Goal: Contribute content: Add original content to the website for others to see

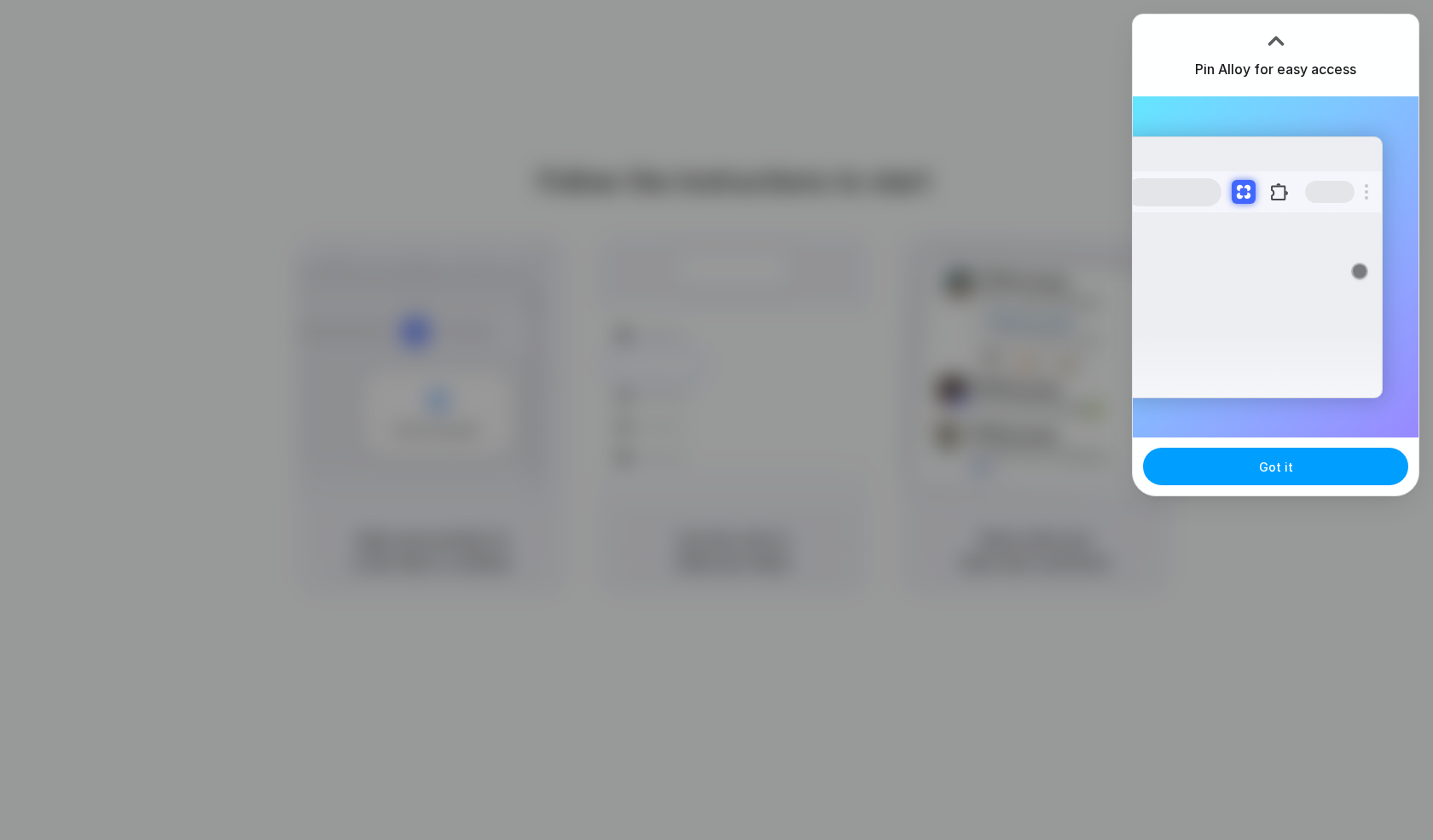
click at [1308, 463] on button "Got it" at bounding box center [1275, 466] width 265 height 38
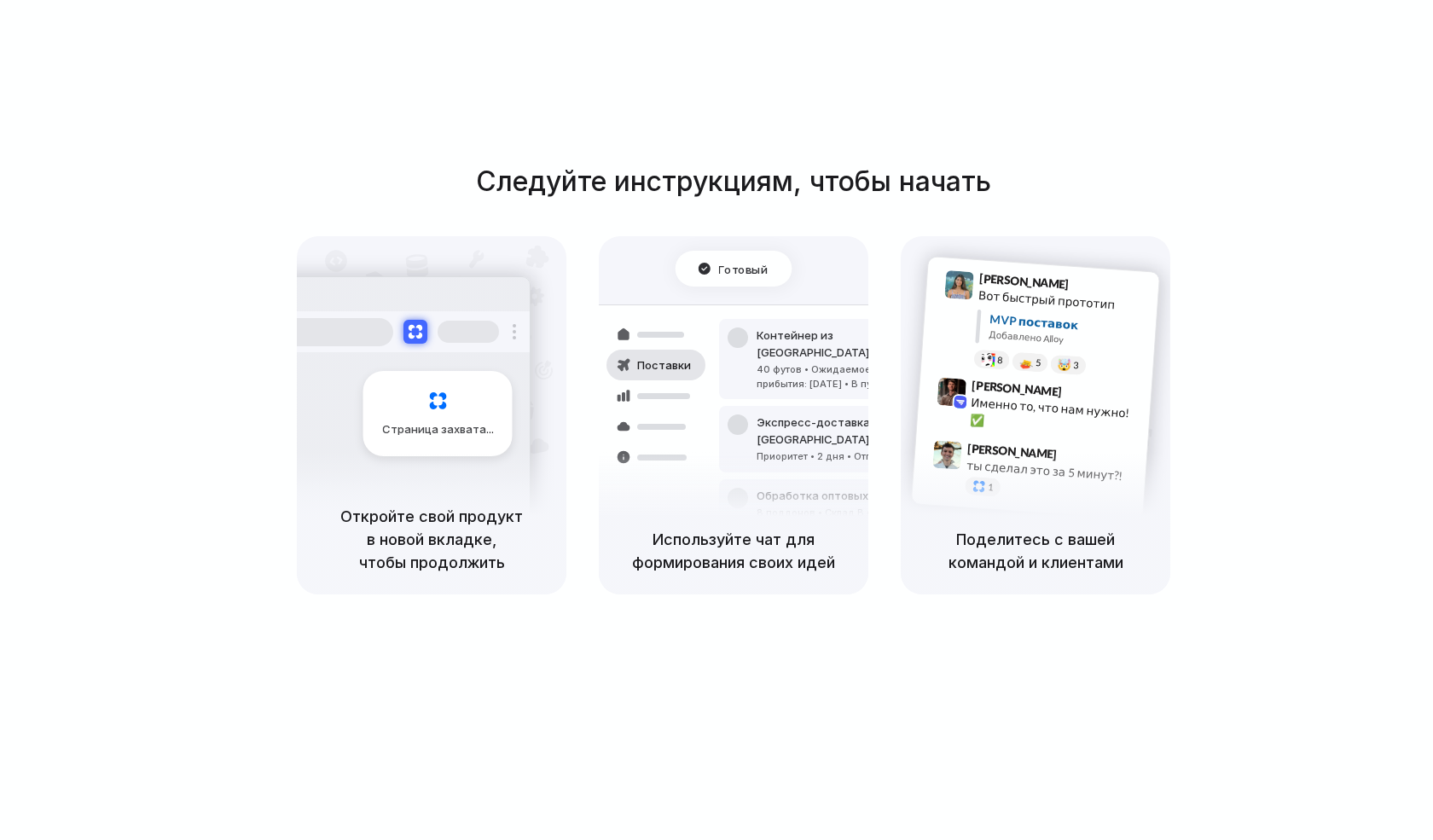
click at [756, 479] on div "Обработка оптовых заказов 8 поддонов • Склад B • Упаковано" at bounding box center [834, 503] width 230 height 50
click at [716, 420] on div at bounding box center [716, 420] width 0 height 0
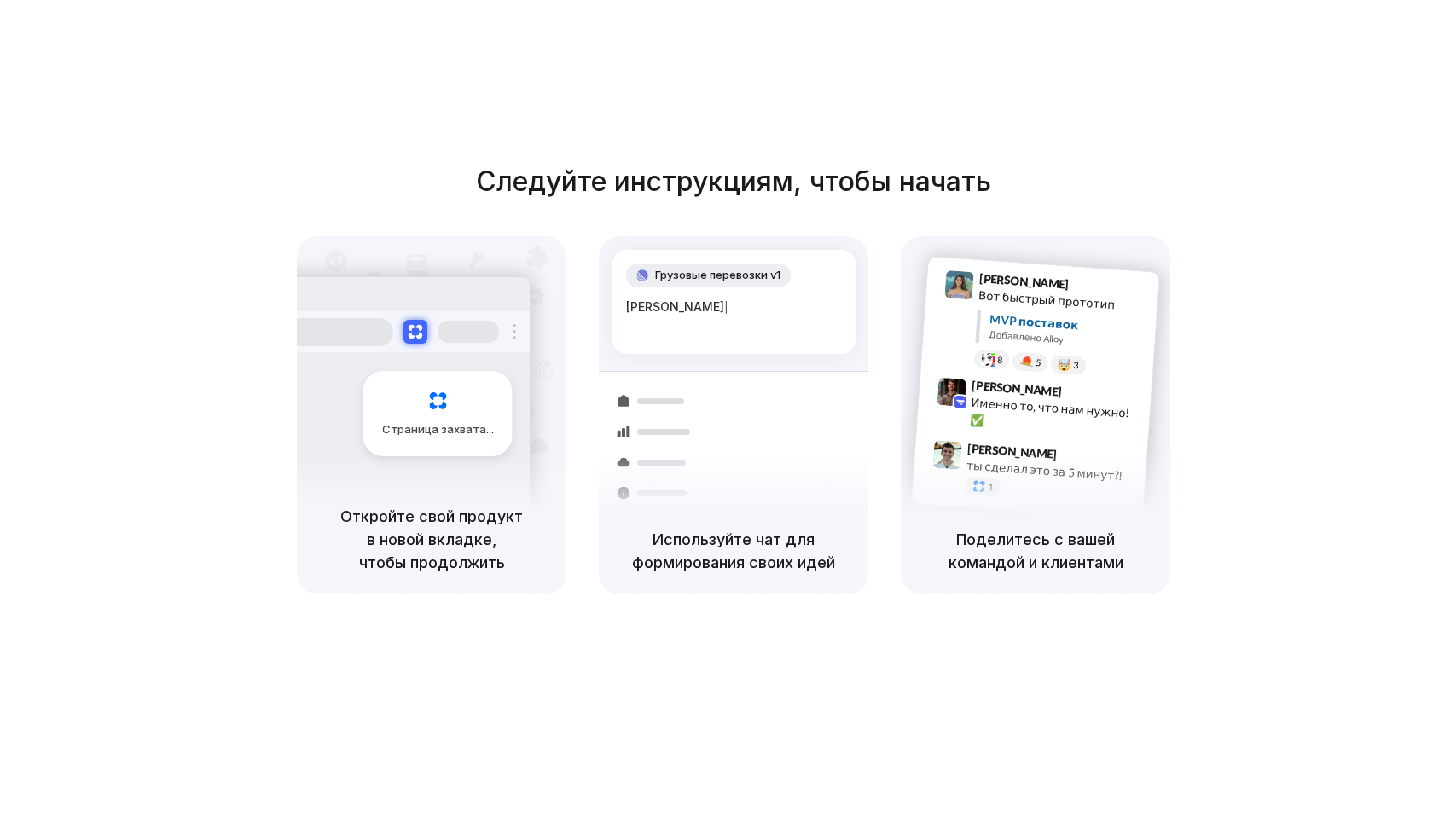
click at [716, 420] on div at bounding box center [716, 420] width 0 height 0
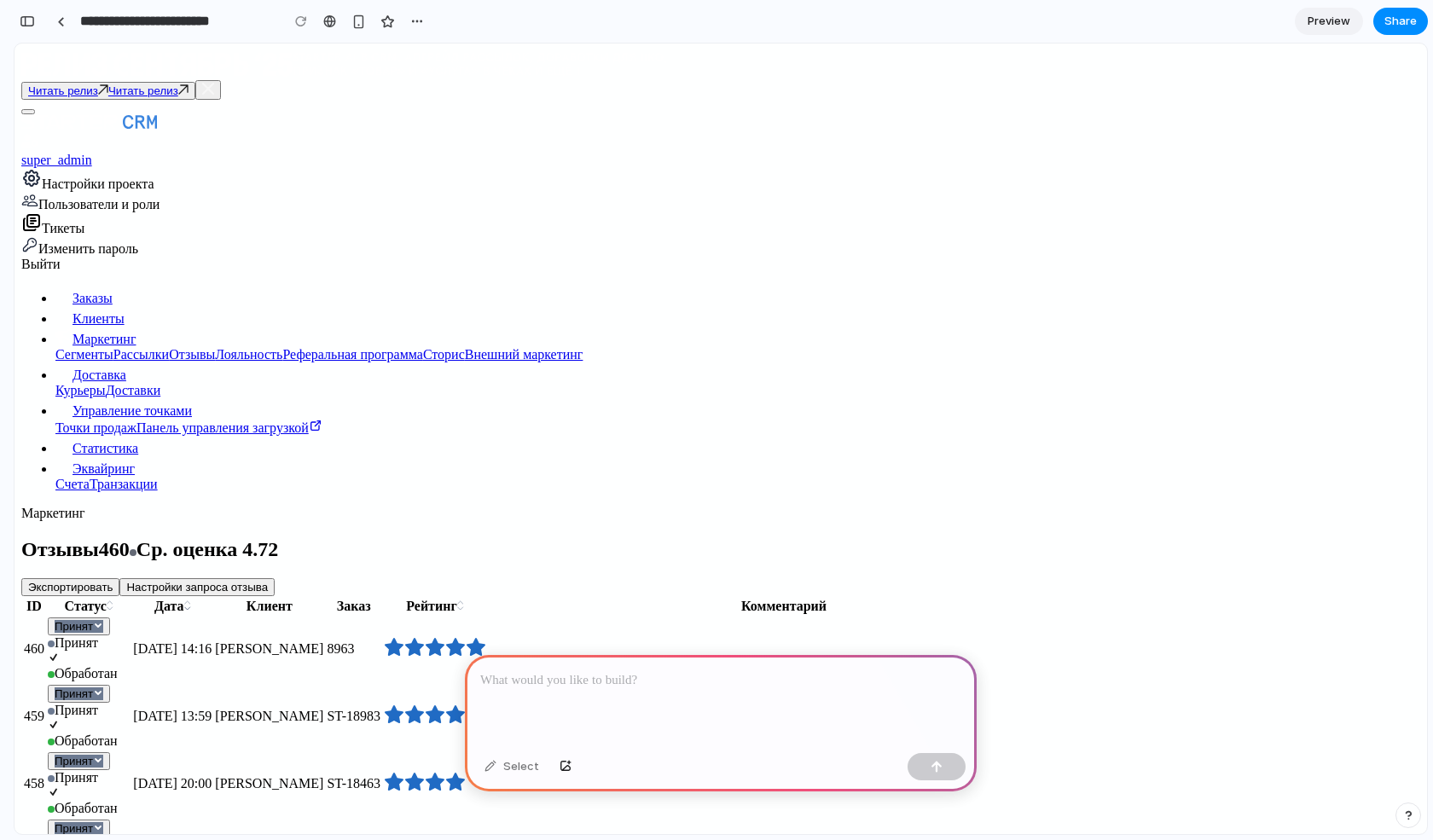
click at [576, 683] on p at bounding box center [720, 680] width 481 height 20
click at [645, 698] on div at bounding box center [720, 700] width 512 height 91
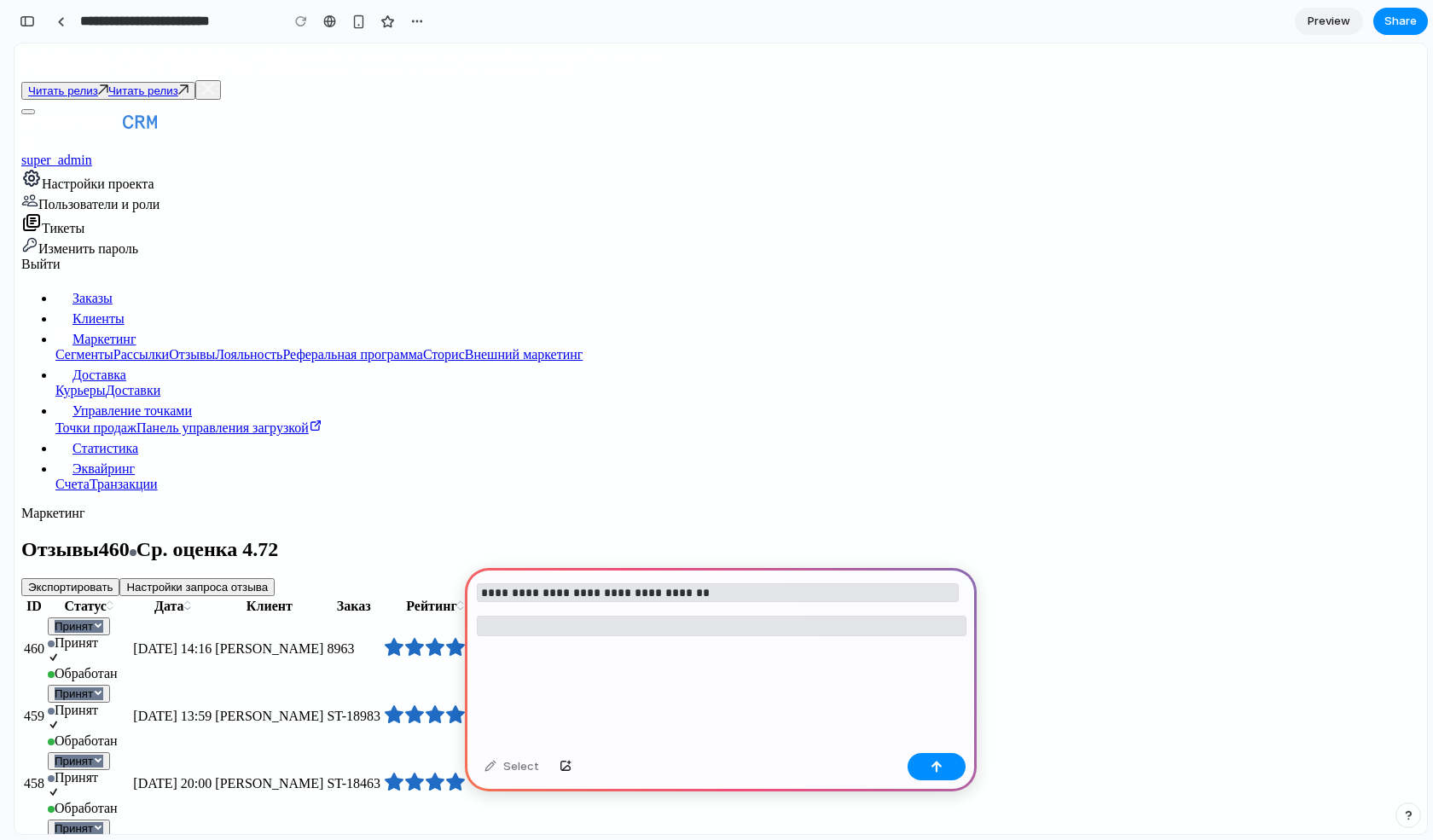
click at [680, 623] on code at bounding box center [722, 625] width 490 height 20
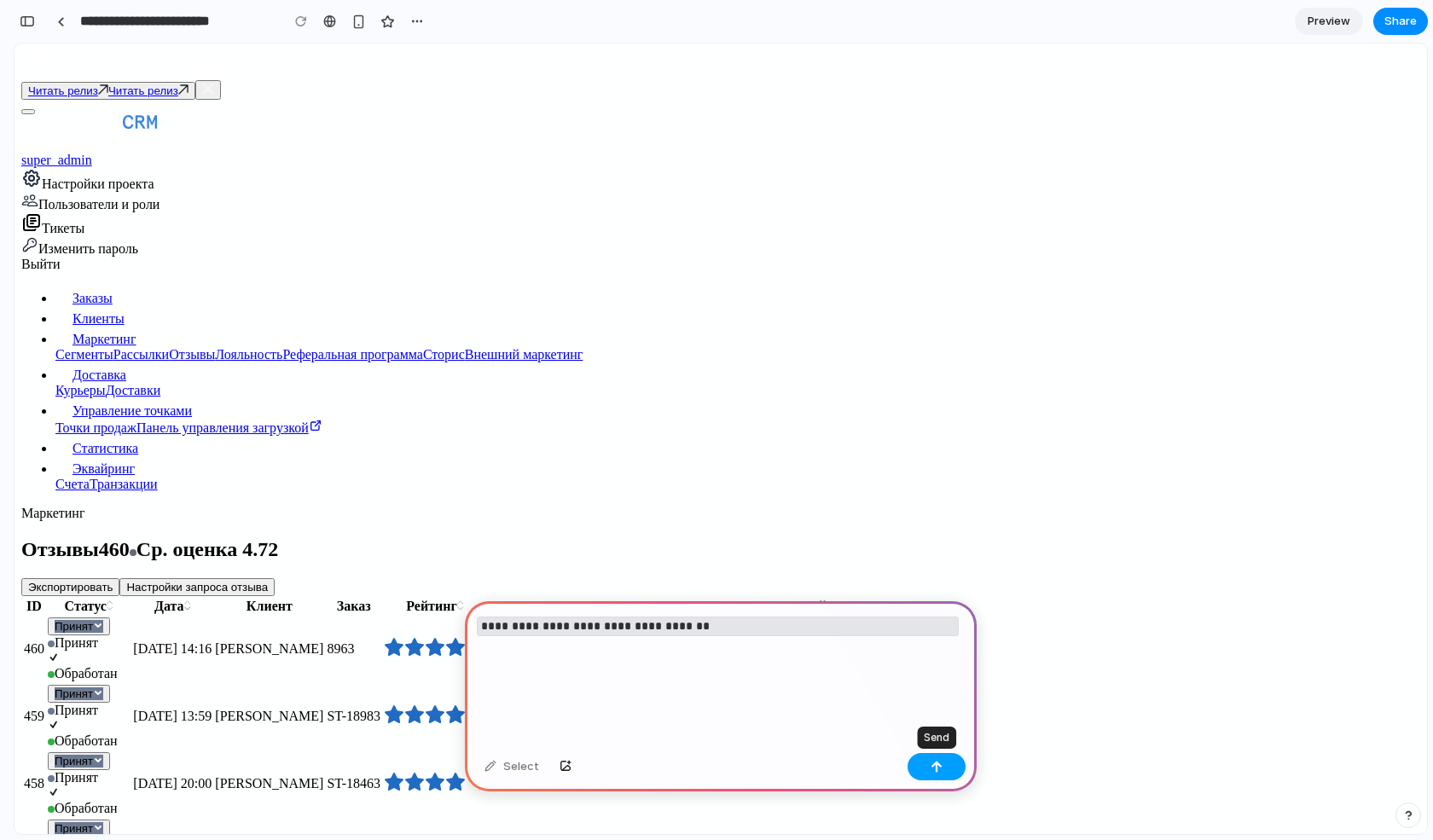
click at [927, 770] on button "button" at bounding box center [937, 766] width 58 height 27
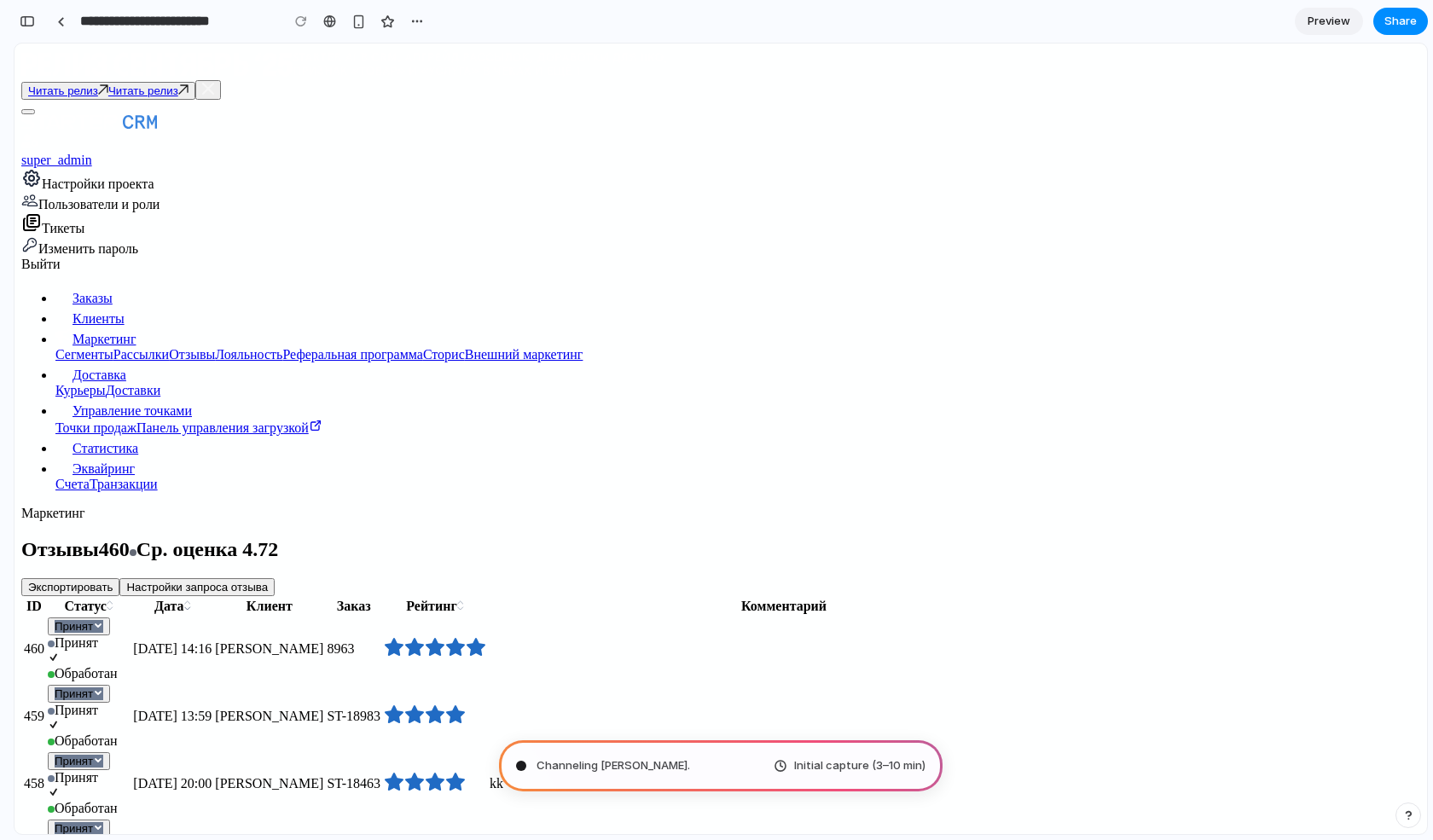
drag, startPoint x: 603, startPoint y: 763, endPoint x: 637, endPoint y: 763, distance: 34.0
click at [637, 763] on span "Channeling [PERSON_NAME] ." at bounding box center [613, 765] width 154 height 17
drag, startPoint x: 668, startPoint y: 762, endPoint x: 529, endPoint y: 769, distance: 139.2
click at [529, 769] on div "Channeling [PERSON_NAME] Initial capture (3–10 min)" at bounding box center [720, 765] width 443 height 51
type input "**********"
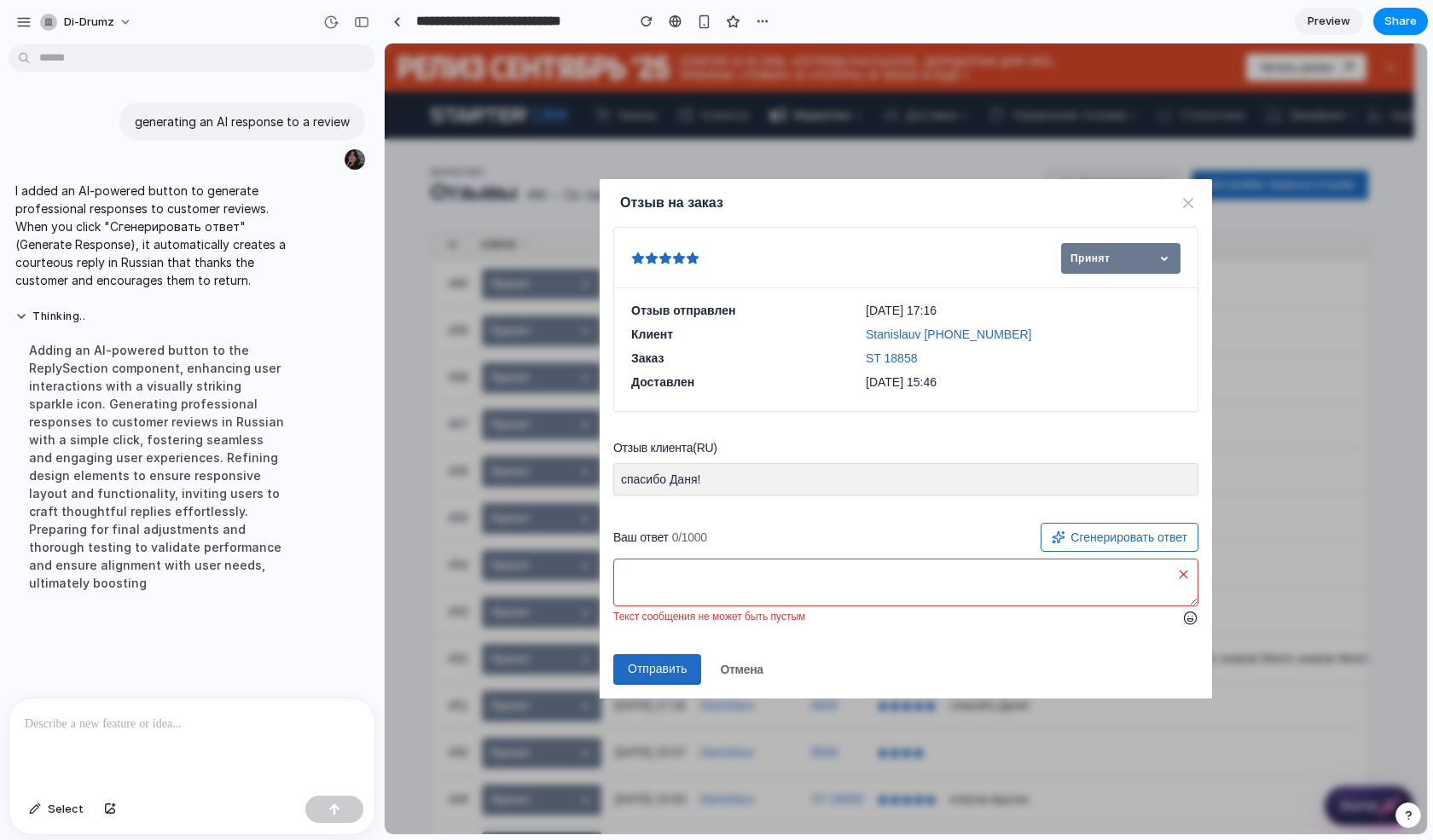
click at [185, 212] on p "I added an AI-powered button to generate professional responses to customer rev…" at bounding box center [157, 235] width 285 height 108
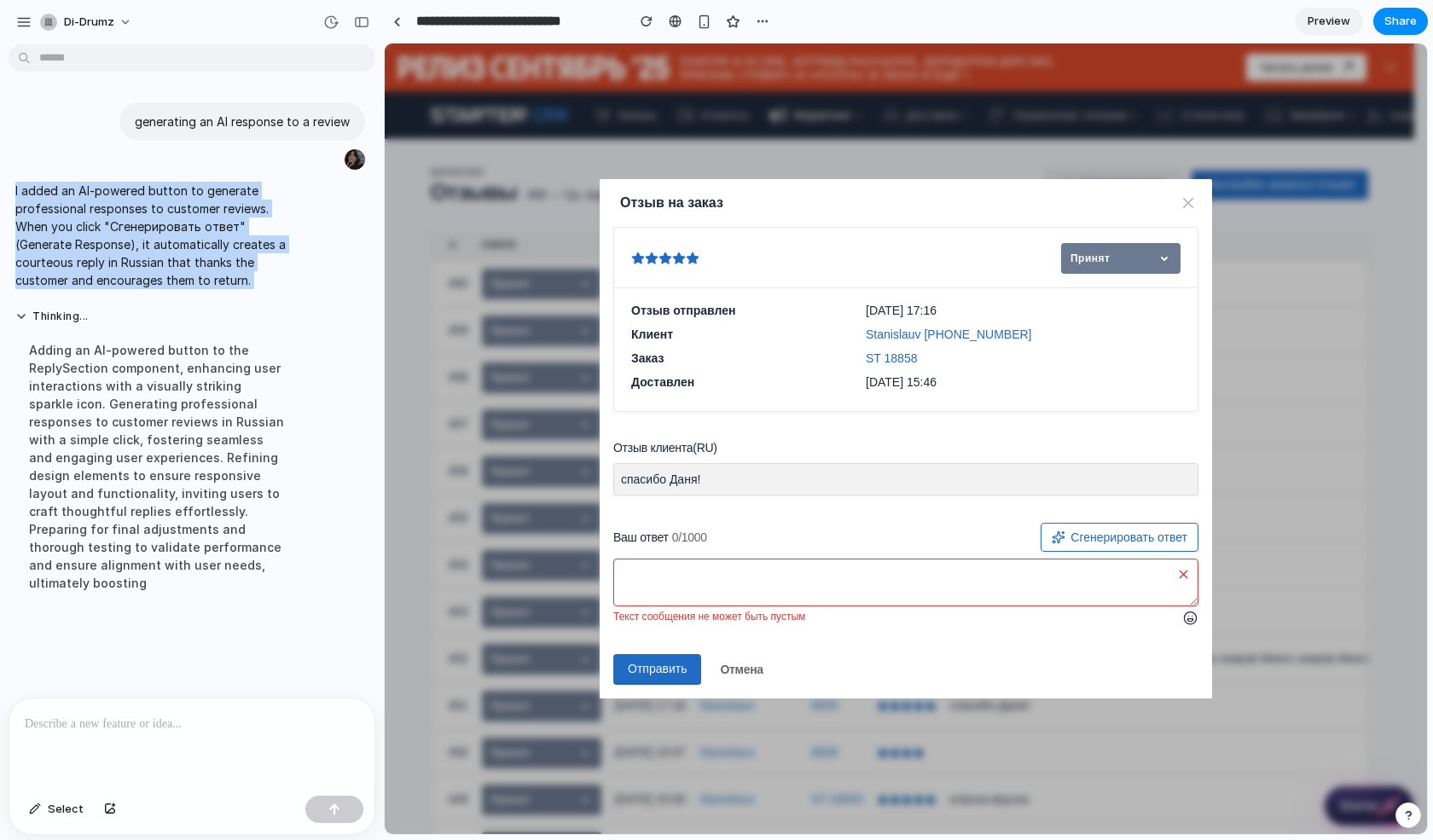
click at [185, 212] on p "I added an AI-powered button to generate professional responses to customer rev…" at bounding box center [157, 235] width 285 height 108
copy div "I added an AI-powered button to generate professional responses to customer rev…"
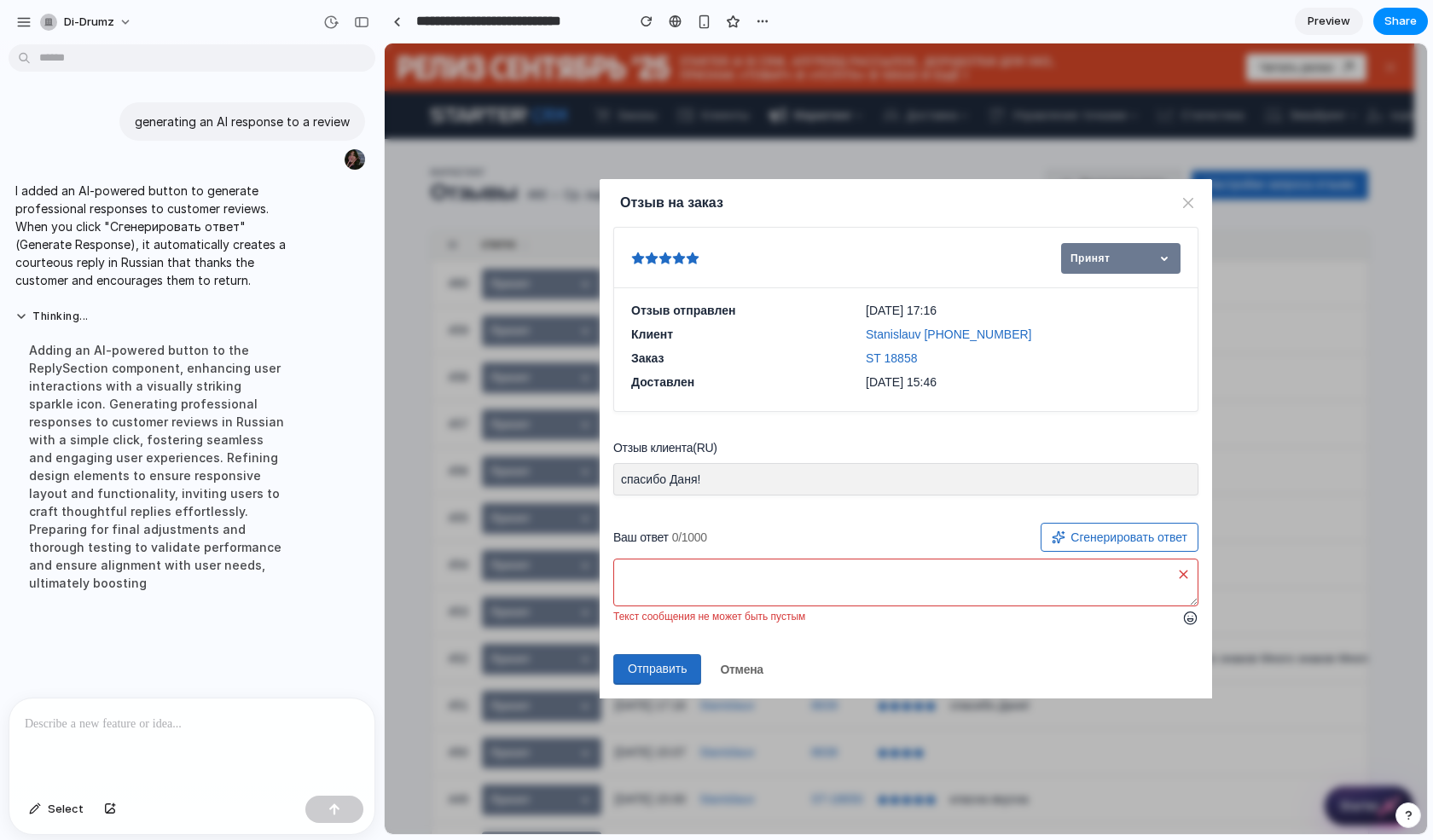
click at [140, 394] on div "Adding an AI-powered button to the ReplySection component, enhancing user inter…" at bounding box center [157, 466] width 285 height 271
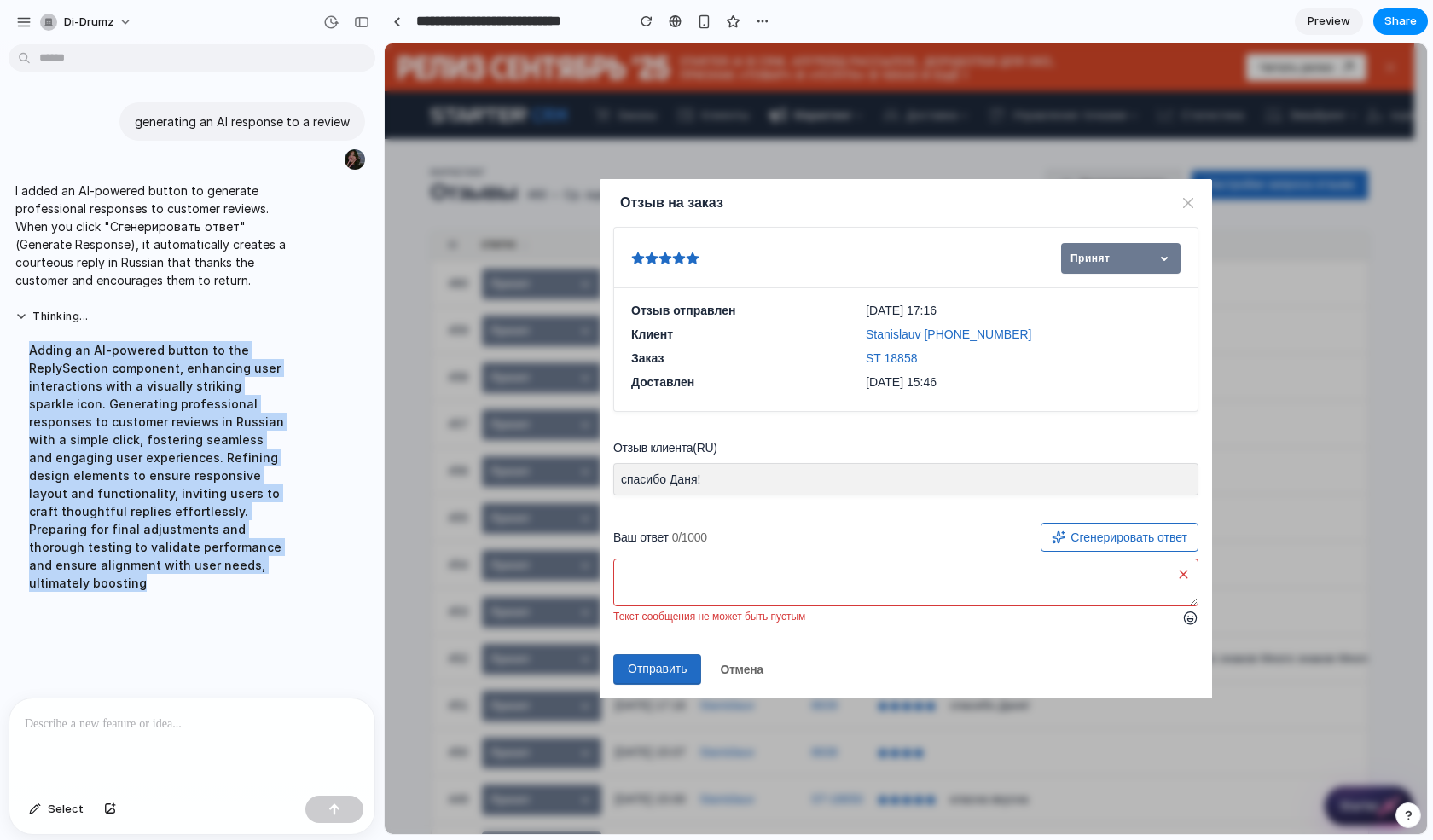
click at [140, 394] on div "Adding an AI-powered button to the ReplySection component, enhancing user inter…" at bounding box center [157, 466] width 285 height 271
copy div "Adding an AI-powered button to the ReplySection component, enhancing user inter…"
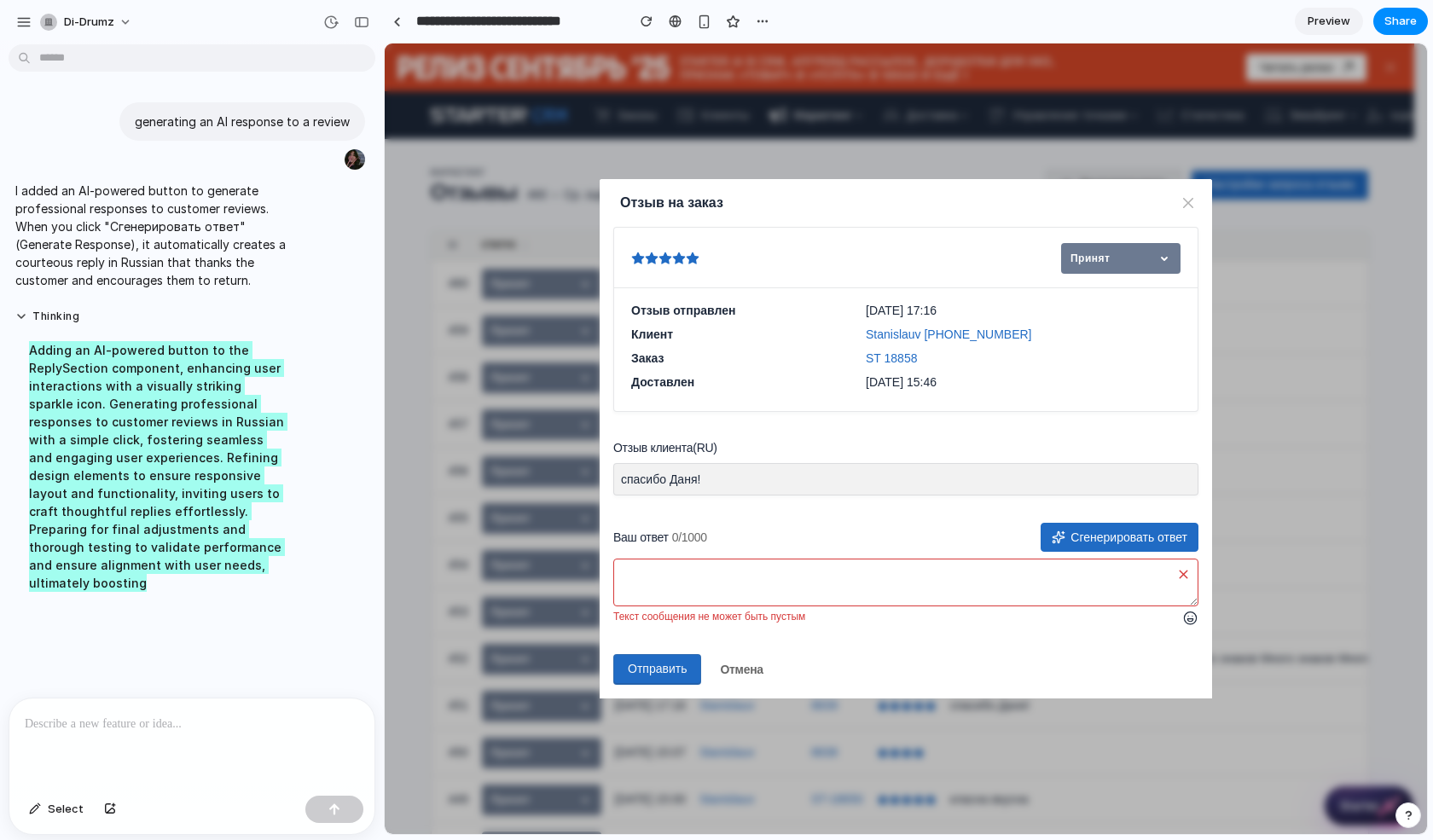
click at [1148, 533] on button "Сгенерировать ответ" at bounding box center [1119, 537] width 157 height 29
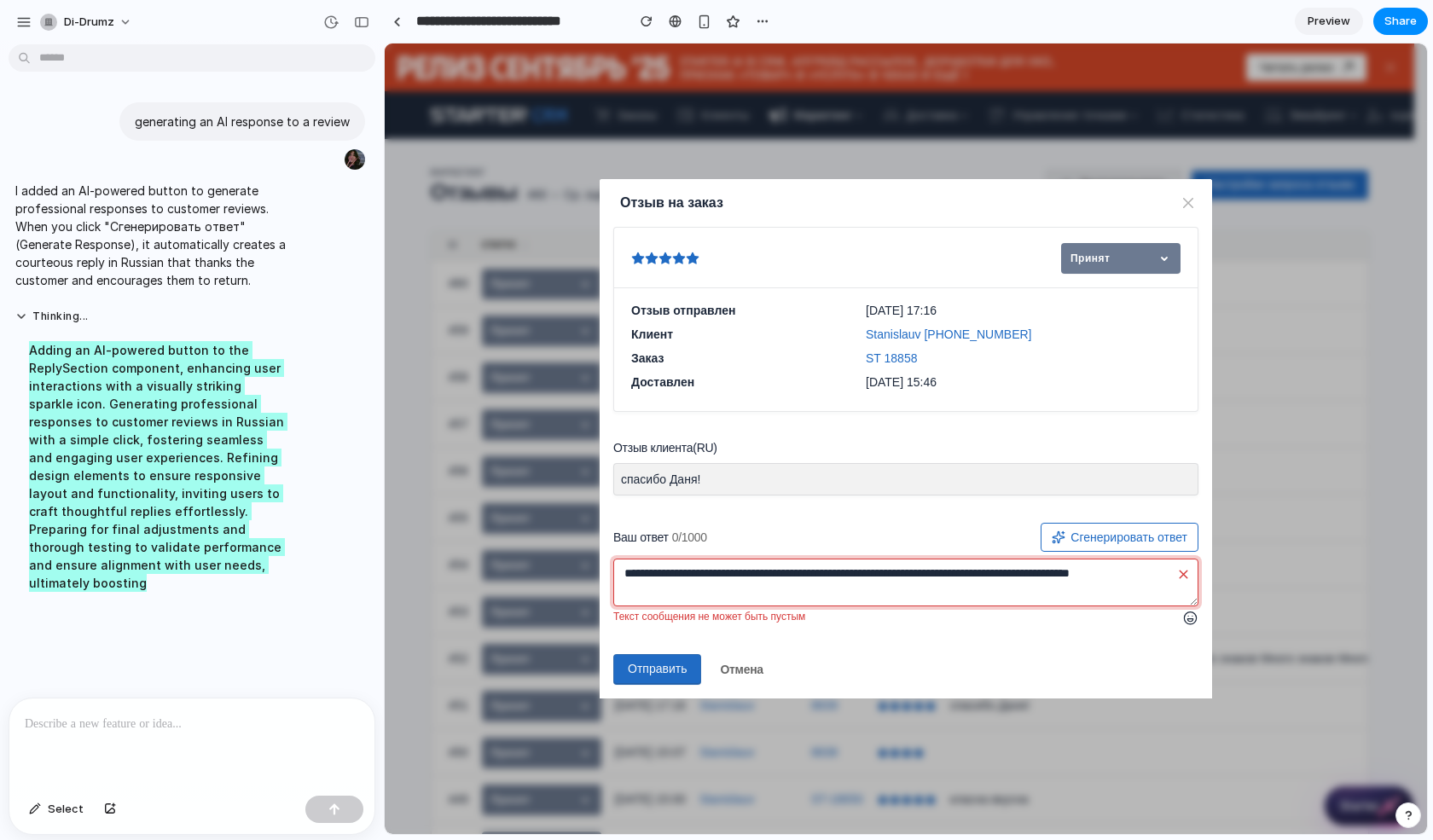
drag, startPoint x: 901, startPoint y: 594, endPoint x: 836, endPoint y: 627, distance: 72.9
click at [901, 593] on textarea "**********" at bounding box center [905, 582] width 585 height 48
click at [665, 661] on button "Отправить" at bounding box center [657, 669] width 87 height 31
click at [738, 678] on button "Отмена" at bounding box center [741, 669] width 52 height 31
click at [1090, 532] on button "Сгенерировать ответ" at bounding box center [1119, 537] width 157 height 29
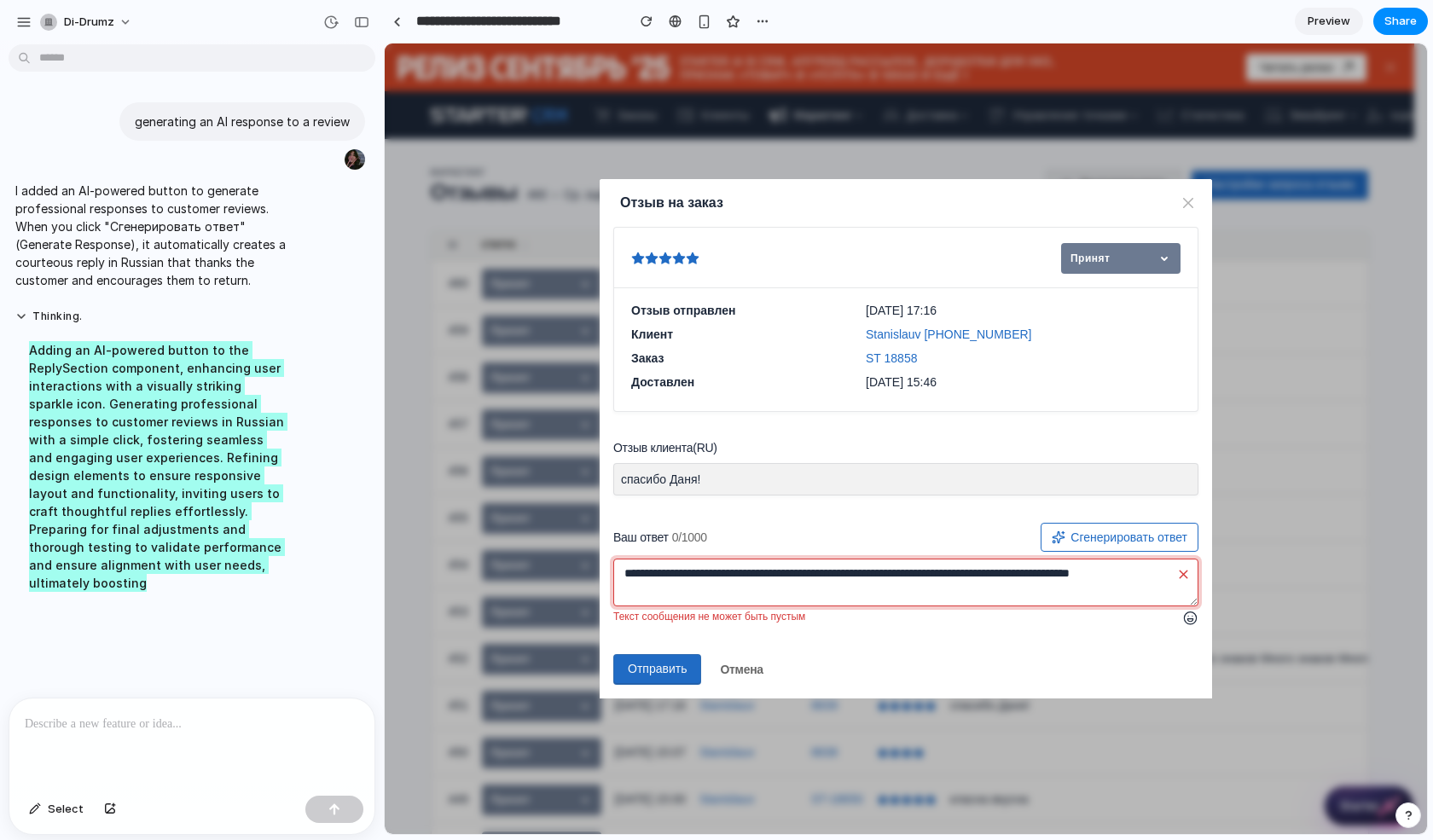
click at [1184, 579] on textarea "**********" at bounding box center [905, 582] width 585 height 48
click at [1182, 571] on textarea "**********" at bounding box center [905, 582] width 585 height 48
click at [1105, 631] on div "**********" at bounding box center [905, 603] width 585 height 162
click at [918, 530] on div "Ваш ответ 0/1000 Сгенерировать ответ" at bounding box center [905, 537] width 585 height 29
click at [873, 548] on div "Ваш ответ 0/1000 Сгенерировать ответ" at bounding box center [905, 537] width 585 height 29
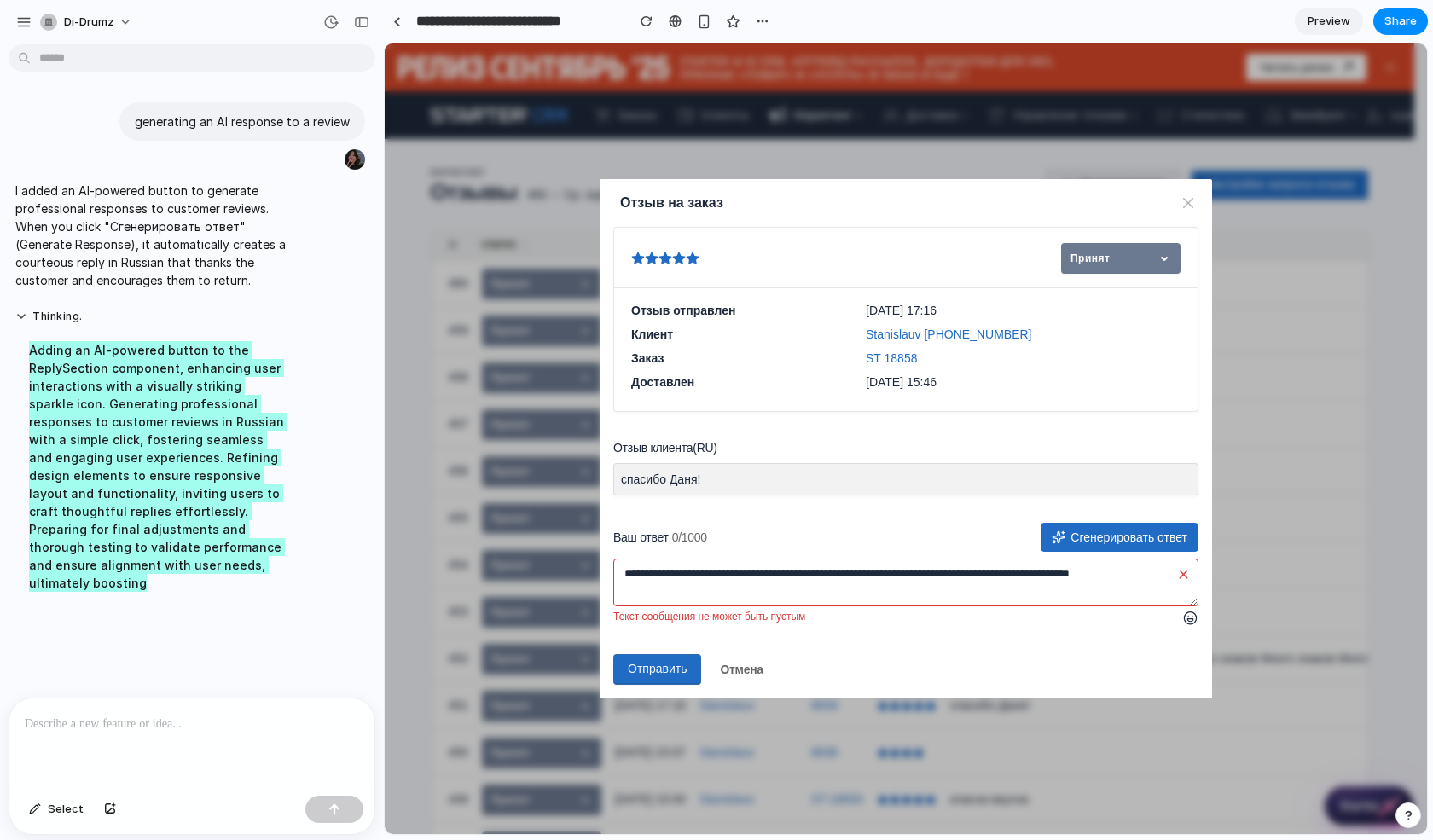
click at [1107, 543] on button "Сгенерировать ответ" at bounding box center [1119, 537] width 157 height 29
type textarea "**********"
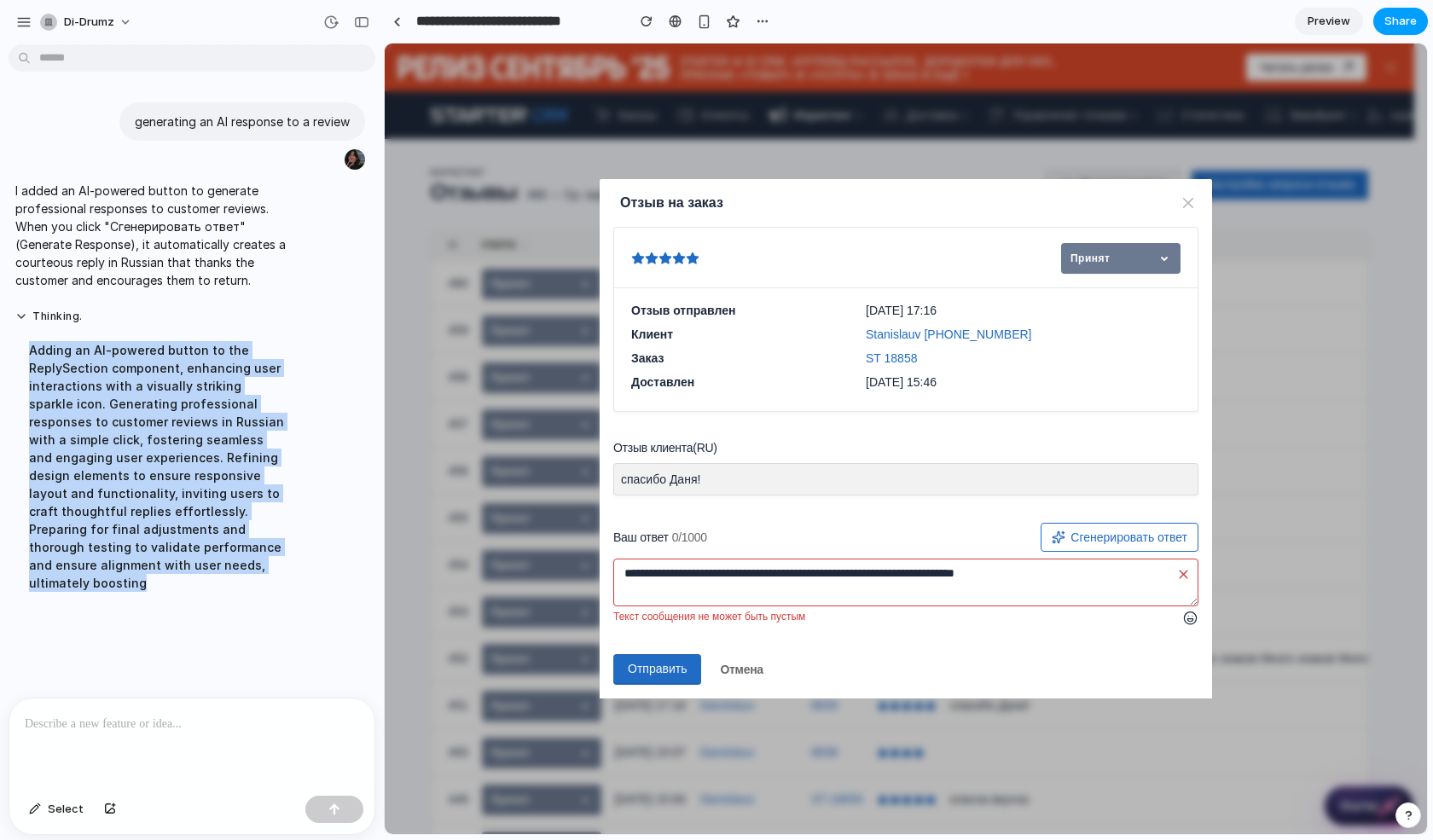
click at [1397, 21] on span "Share" at bounding box center [1400, 21] width 32 height 17
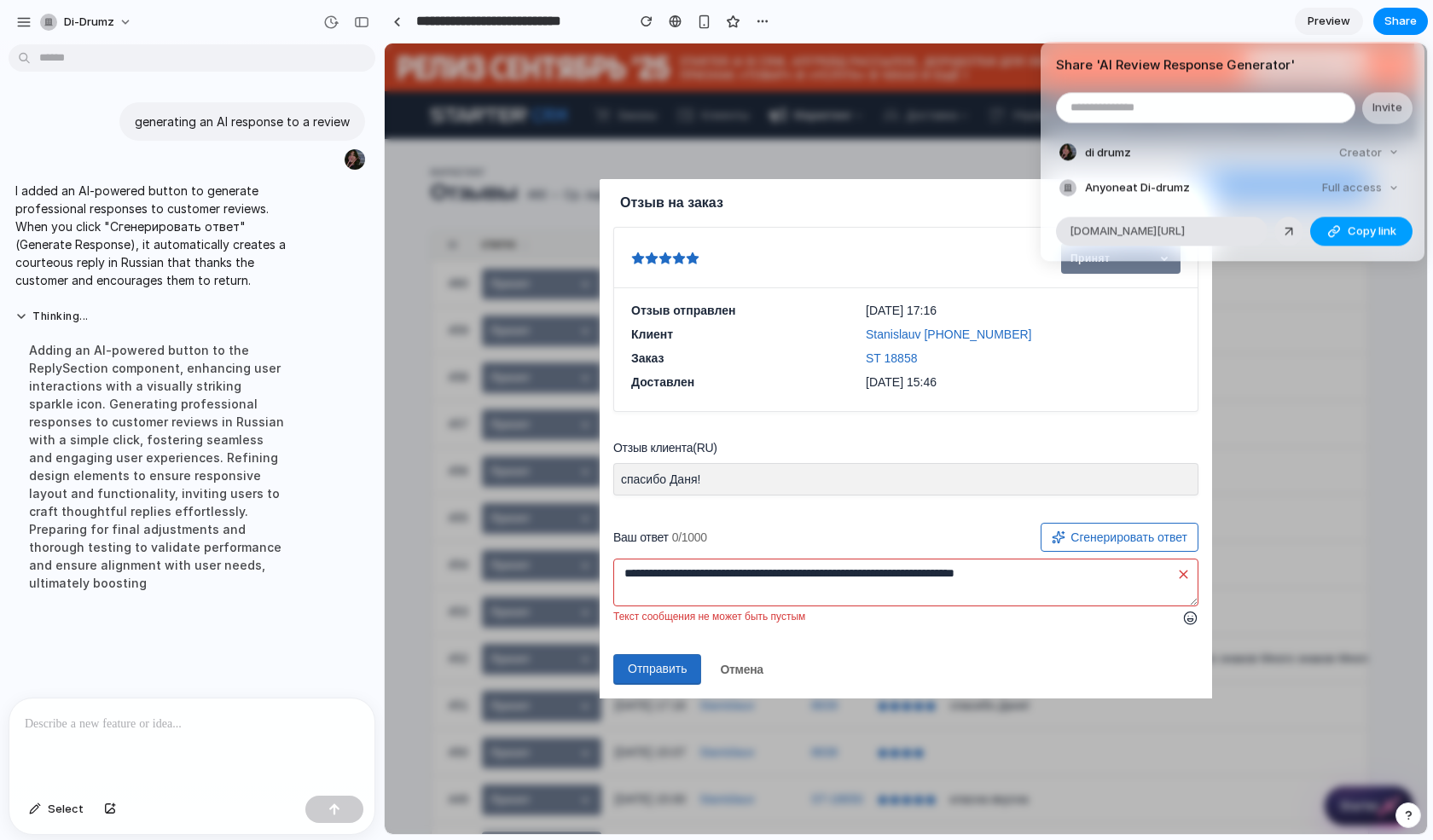
click at [1379, 228] on span "Copy link" at bounding box center [1372, 231] width 49 height 17
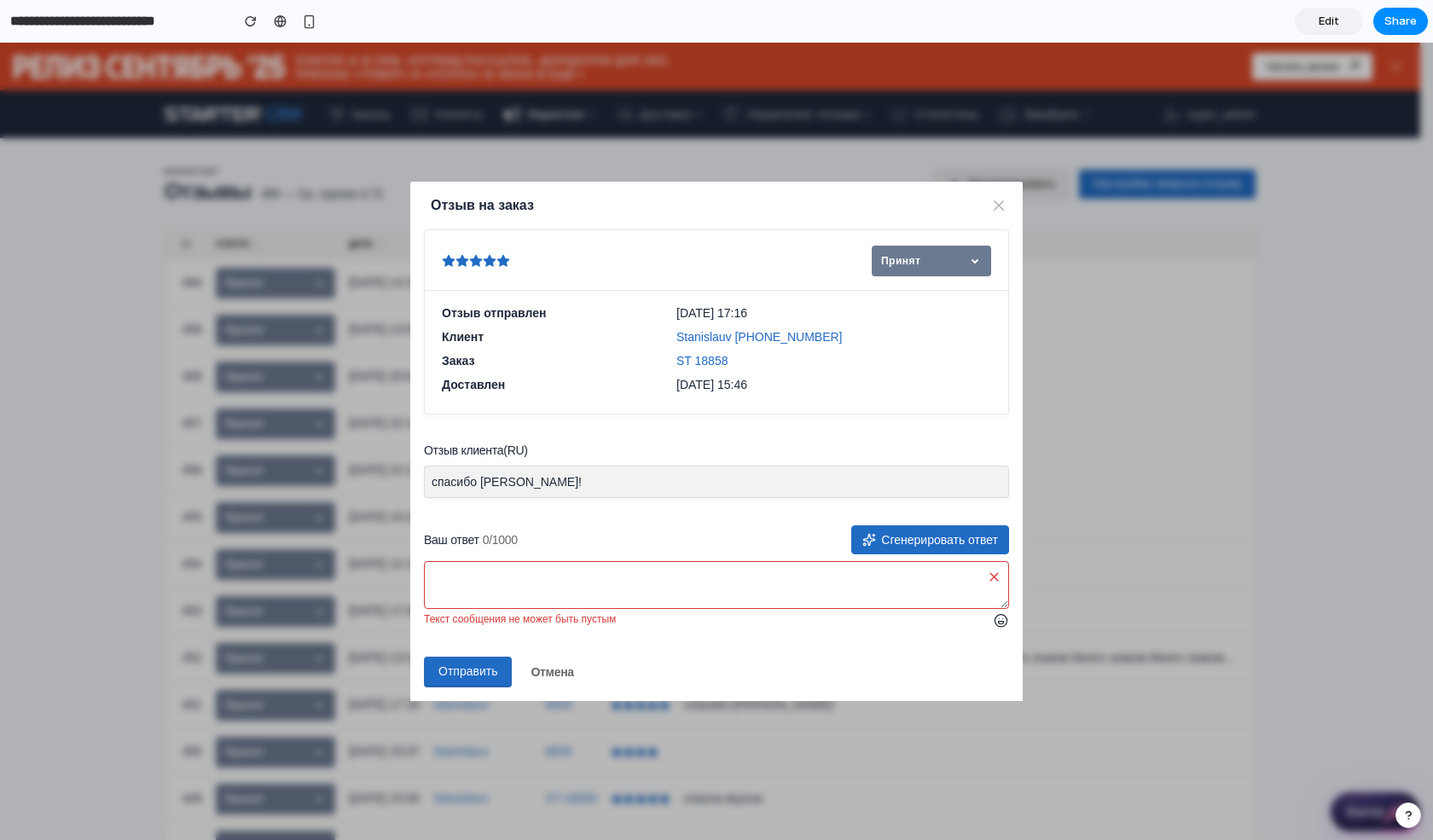
click at [939, 546] on button "Сгенерировать ответ" at bounding box center [930, 540] width 157 height 29
type textarea "**********"
click at [975, 541] on button "Сгенерировать ответ" at bounding box center [930, 540] width 157 height 29
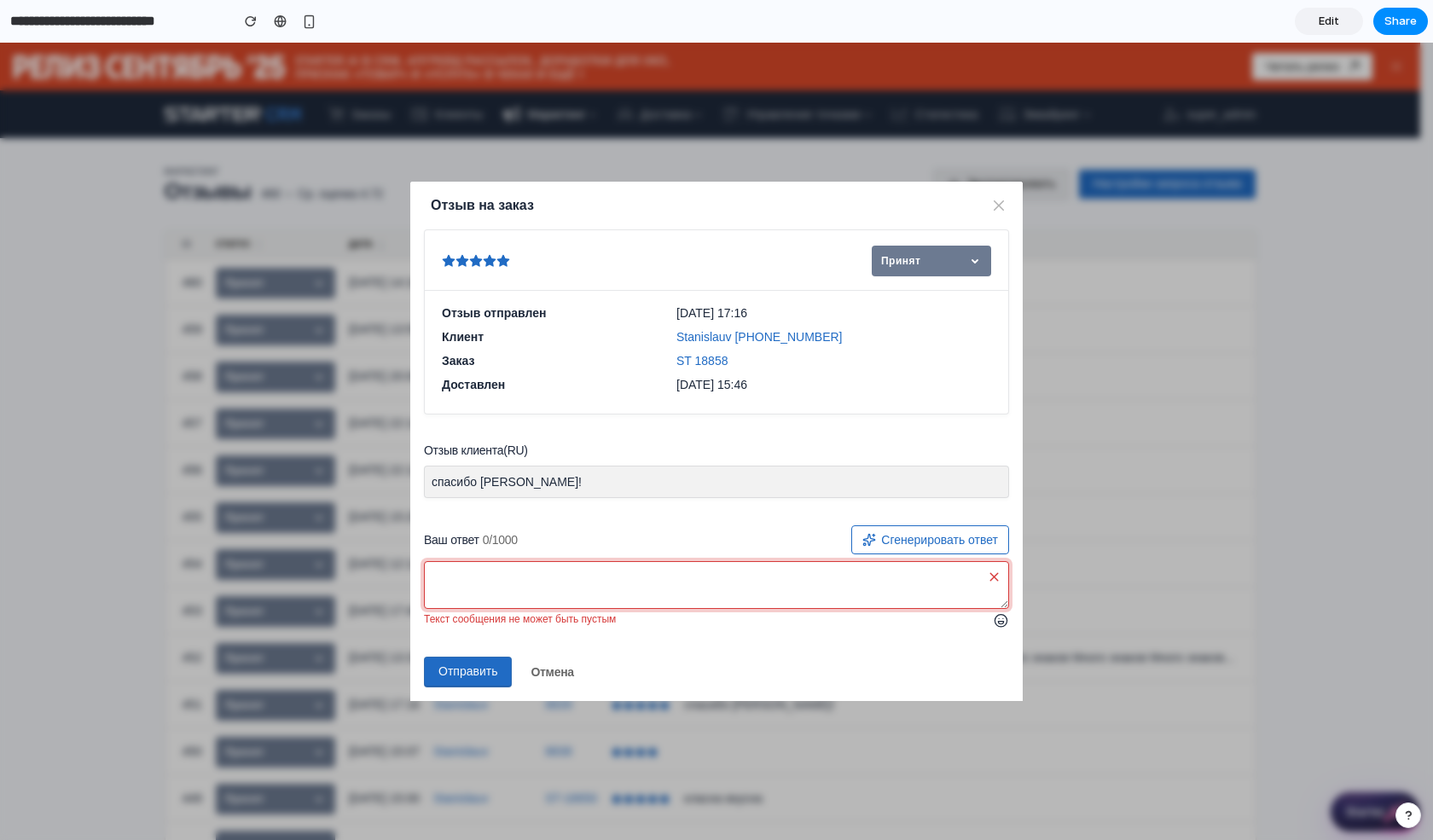
click at [530, 582] on textarea "Ваш ответ 0/1000" at bounding box center [716, 585] width 585 height 48
click at [627, 586] on textarea "Ваш ответ 0/1000" at bounding box center [716, 585] width 585 height 48
click at [675, 624] on div "Текст сообщения не может быть пустым" at bounding box center [707, 621] width 568 height 17
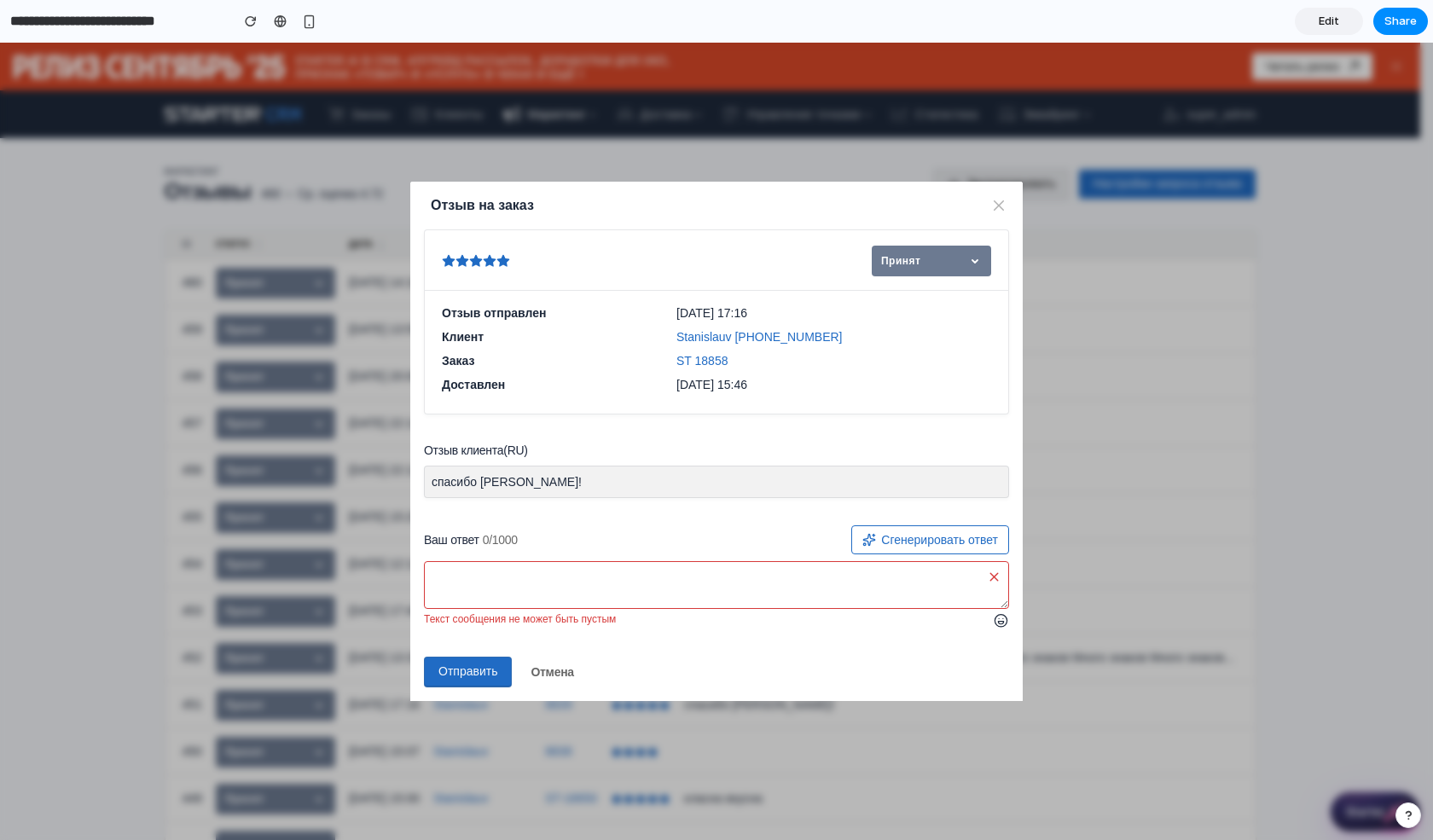
click at [675, 624] on div "Текст сообщения не может быть пустым" at bounding box center [707, 621] width 568 height 17
click at [805, 563] on textarea "Ваш ответ 0/1000" at bounding box center [716, 585] width 585 height 48
click at [854, 644] on div "Ваш ответ 0/1000 Сгенерировать ответ Текст сообщения не может быть пустым Отпра…" at bounding box center [716, 606] width 585 height 162
click at [456, 676] on button "Отправить" at bounding box center [467, 672] width 87 height 31
